Goal: Task Accomplishment & Management: Use online tool/utility

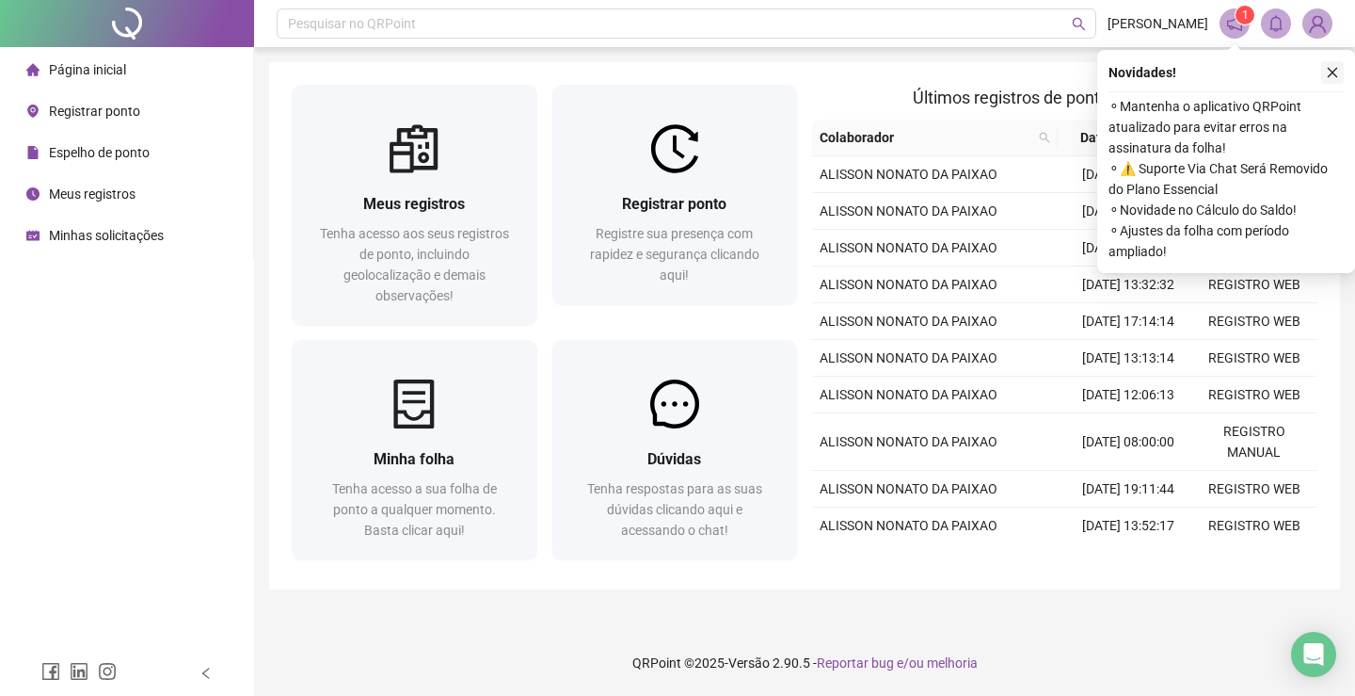
click at [1332, 71] on icon "close" at bounding box center [1332, 72] width 13 height 13
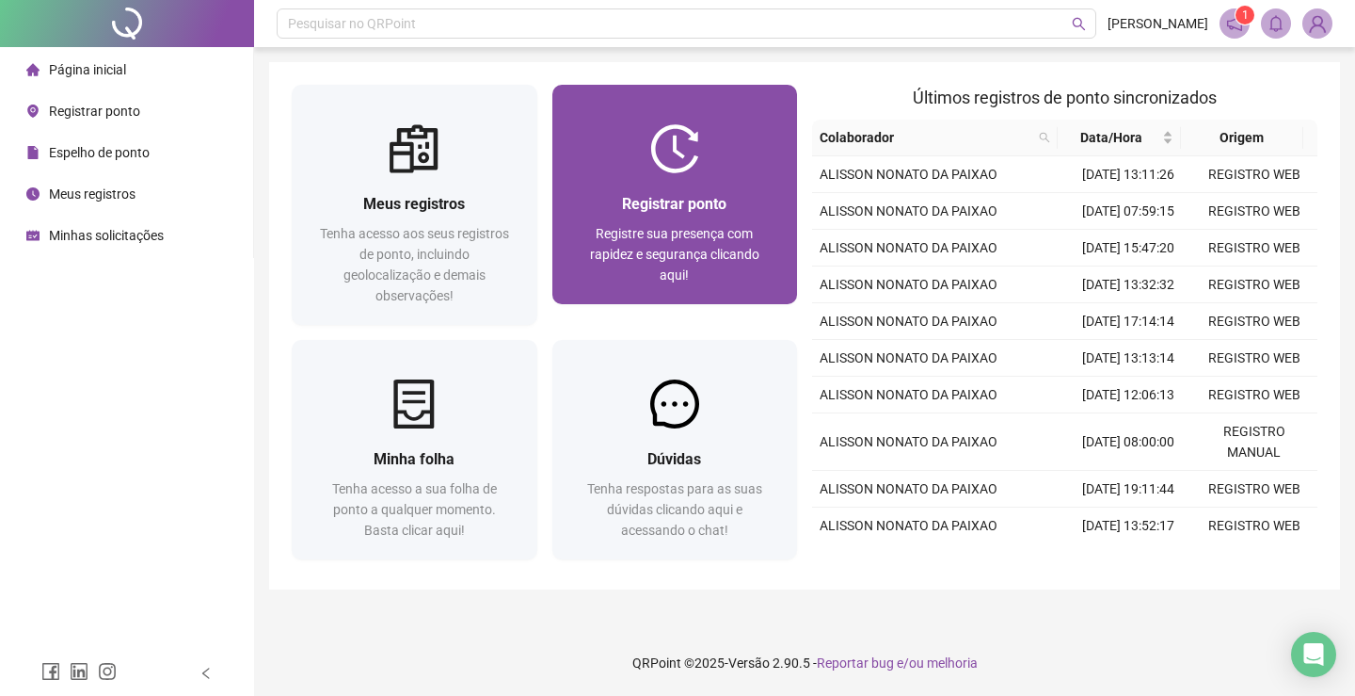
click at [656, 211] on span "Registrar ponto" at bounding box center [674, 204] width 104 height 18
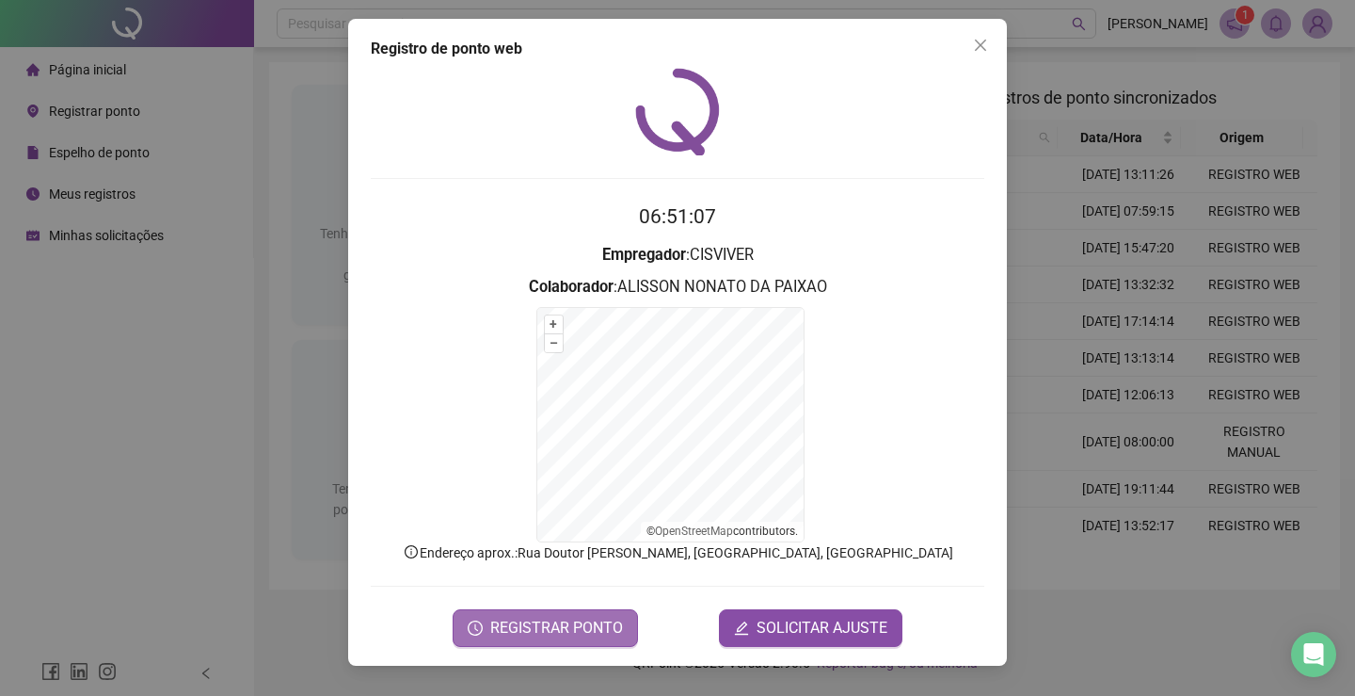
click at [570, 624] on span "REGISTRAR PONTO" at bounding box center [556, 628] width 133 height 23
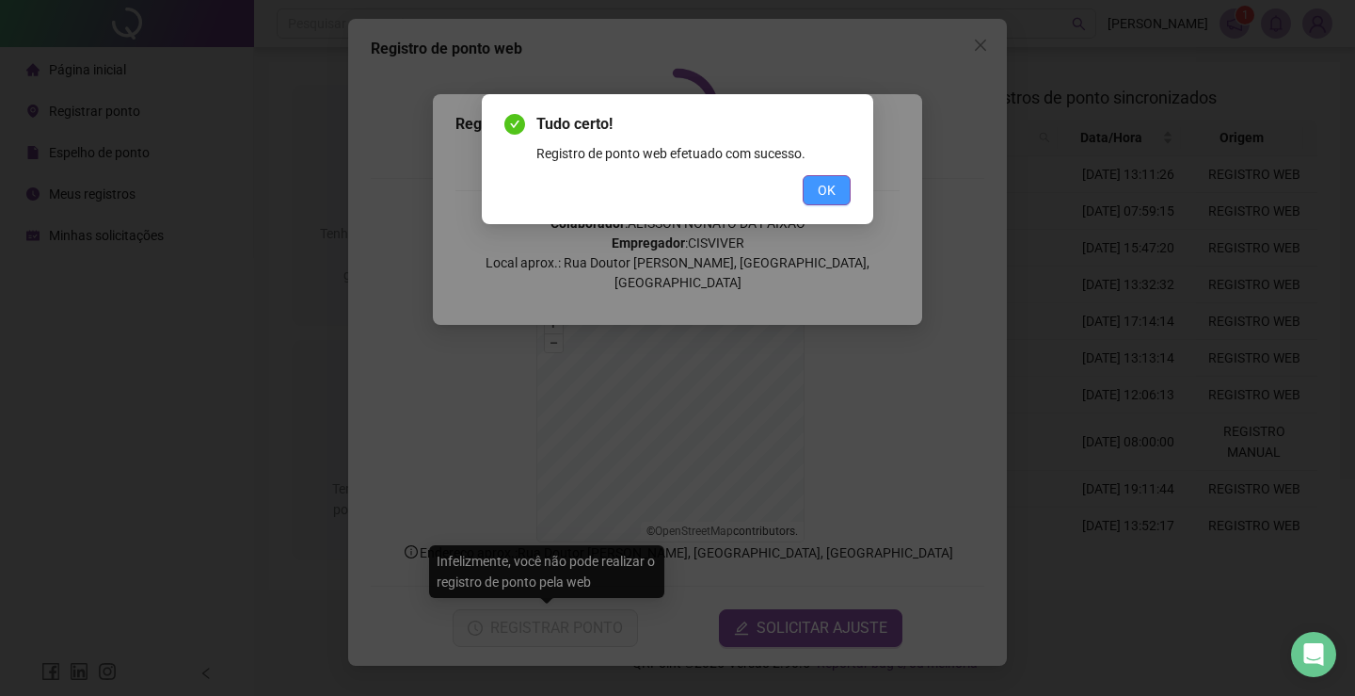
click at [841, 181] on button "OK" at bounding box center [827, 190] width 48 height 30
